Goal: Find specific page/section: Find specific page/section

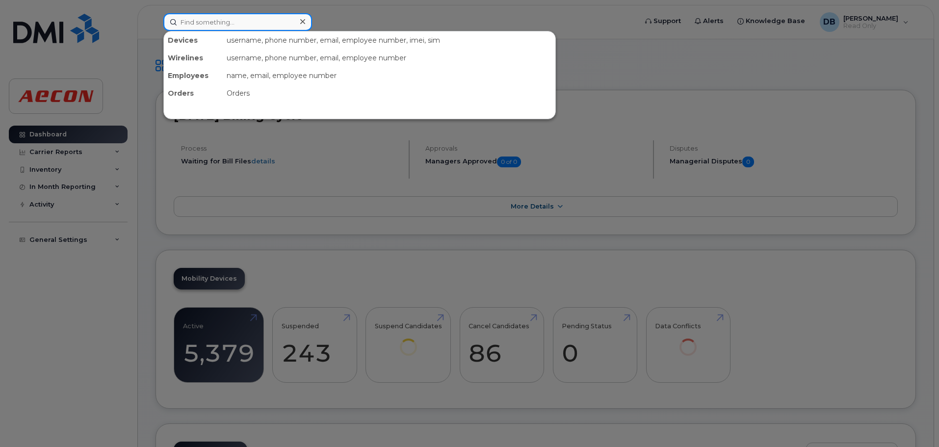
click at [210, 23] on input at bounding box center [237, 22] width 149 height 18
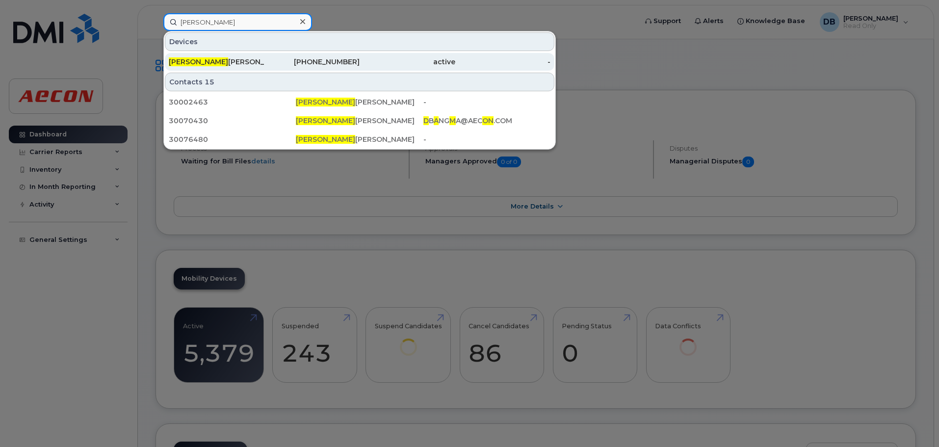
type input "[PERSON_NAME]"
click at [212, 61] on div "[PERSON_NAME]" at bounding box center [217, 62] width 96 height 10
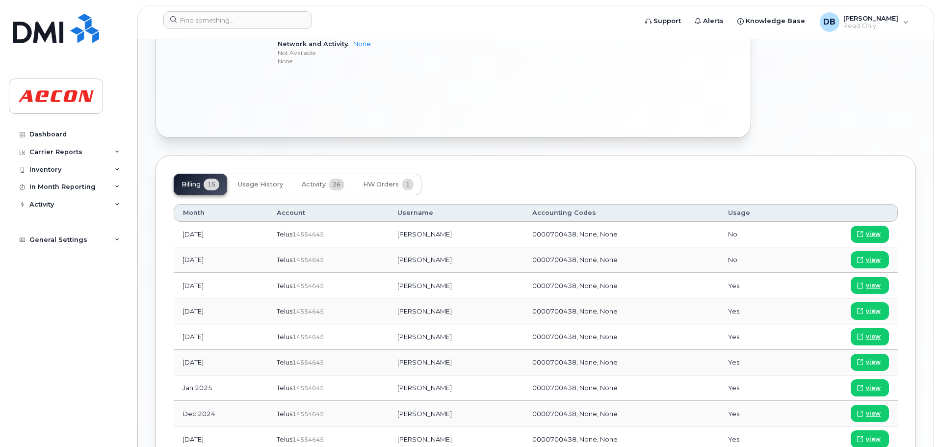
scroll to position [589, 0]
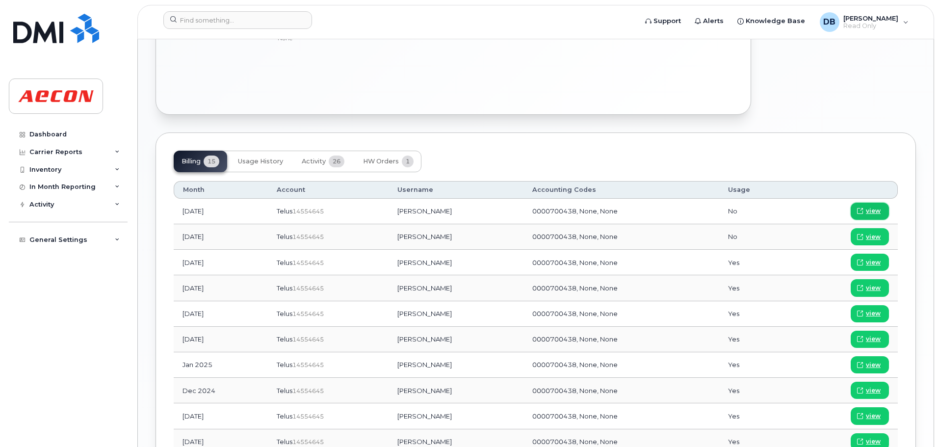
click at [872, 209] on span "view" at bounding box center [873, 211] width 15 height 9
click at [250, 162] on span "Usage History" at bounding box center [260, 162] width 45 height 8
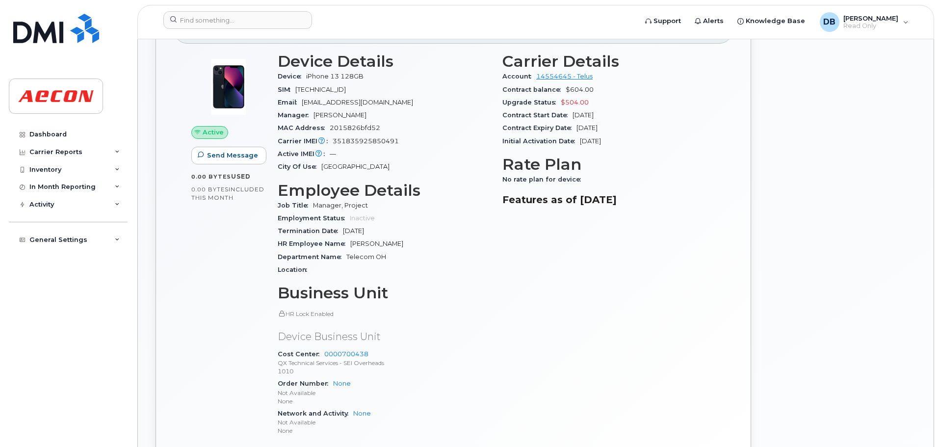
scroll to position [0, 0]
